Goal: Communication & Community: Answer question/provide support

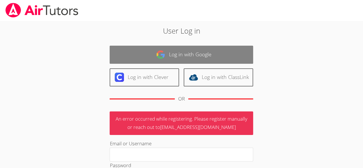
click at [202, 53] on link "Log in with Google" at bounding box center [181, 55] width 143 height 18
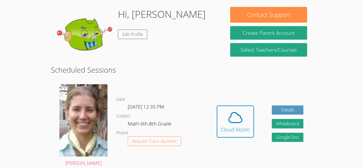
scroll to position [90, 0]
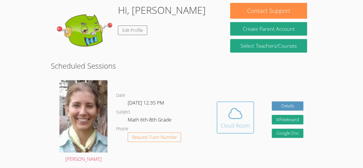
click at [229, 123] on div "Cloud Room" at bounding box center [235, 125] width 29 height 8
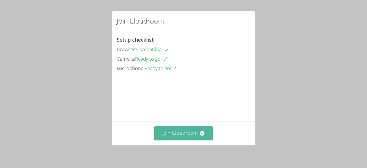
click at [197, 140] on button "Join Cloudroom" at bounding box center [183, 133] width 59 height 14
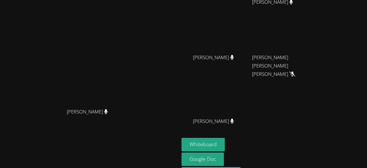
scroll to position [73, 0]
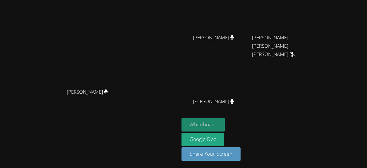
click at [225, 122] on button "Whiteboard" at bounding box center [203, 124] width 43 height 13
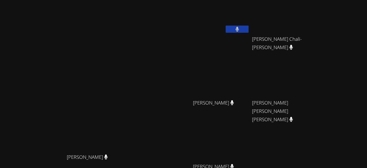
scroll to position [3, 0]
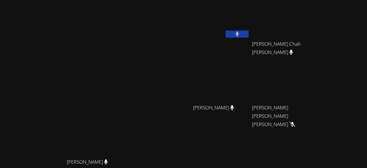
click at [239, 36] on icon at bounding box center [237, 34] width 3 height 5
click at [249, 36] on button at bounding box center [237, 33] width 23 height 7
click at [249, 31] on button at bounding box center [237, 33] width 23 height 7
click at [249, 36] on button at bounding box center [237, 33] width 23 height 7
click at [239, 33] on icon at bounding box center [238, 34] width 4 height 5
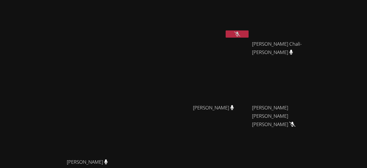
click at [240, 34] on icon at bounding box center [237, 34] width 6 height 5
click at [249, 36] on button at bounding box center [237, 33] width 23 height 7
click at [240, 35] on icon at bounding box center [237, 34] width 6 height 5
click at [249, 35] on button at bounding box center [237, 33] width 23 height 7
click at [240, 34] on icon at bounding box center [237, 34] width 6 height 5
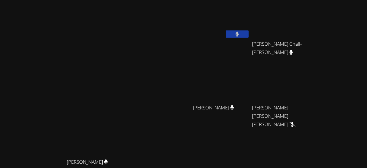
click at [249, 36] on button at bounding box center [237, 33] width 23 height 7
click at [249, 35] on button at bounding box center [237, 33] width 23 height 7
click at [240, 36] on icon at bounding box center [237, 34] width 6 height 5
click at [249, 35] on button at bounding box center [237, 33] width 23 height 7
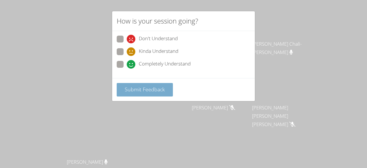
click at [157, 88] on span "Submit Feedback" at bounding box center [145, 89] width 40 height 7
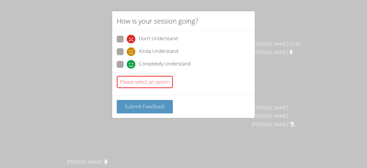
click at [127, 69] on span at bounding box center [127, 69] width 0 height 0
click at [127, 64] on input "Completely Understand" at bounding box center [129, 63] width 5 height 5
radio input "true"
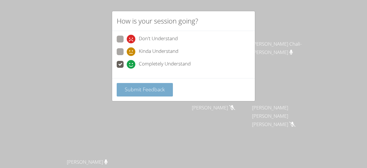
click at [143, 90] on span "Submit Feedback" at bounding box center [145, 89] width 40 height 7
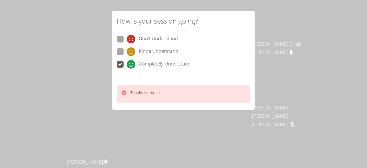
click at [122, 90] on video at bounding box center [90, 106] width 86 height 98
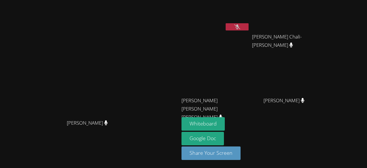
scroll to position [9, 0]
